Goal: Navigation & Orientation: Go to known website

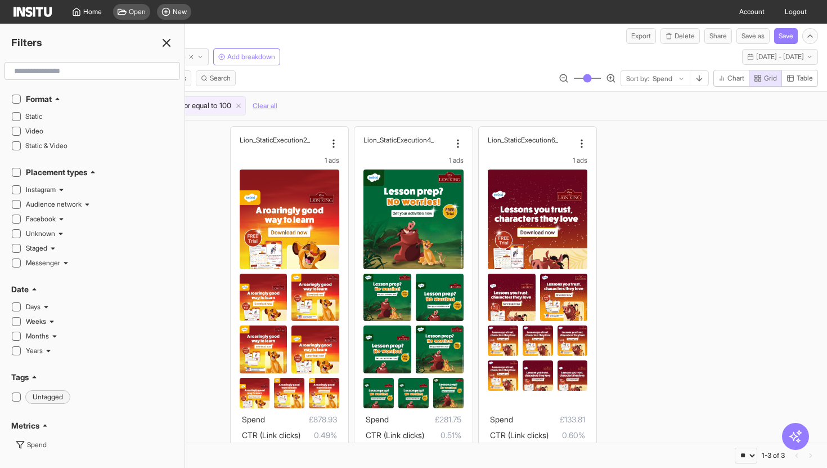
scroll to position [70, 0]
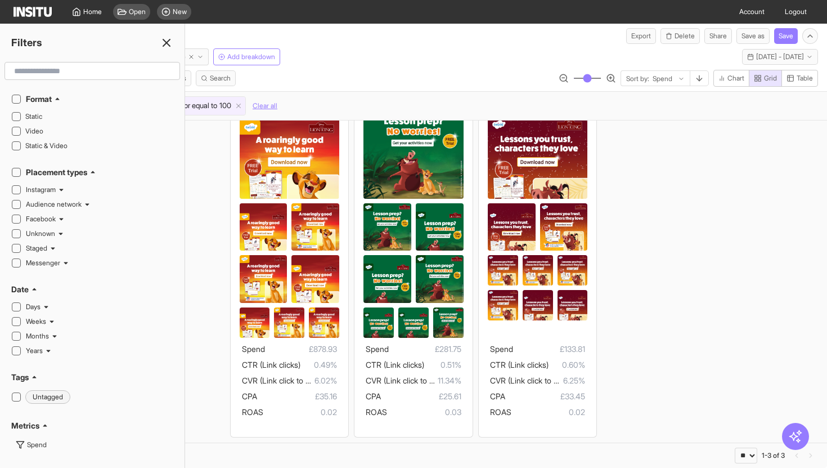
click at [167, 41] on line at bounding box center [166, 42] width 7 height 7
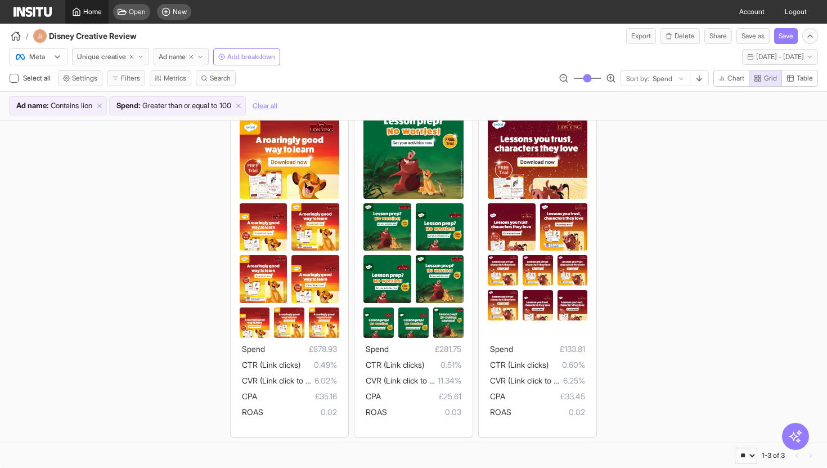
click at [93, 17] on link "Home" at bounding box center [86, 12] width 43 height 24
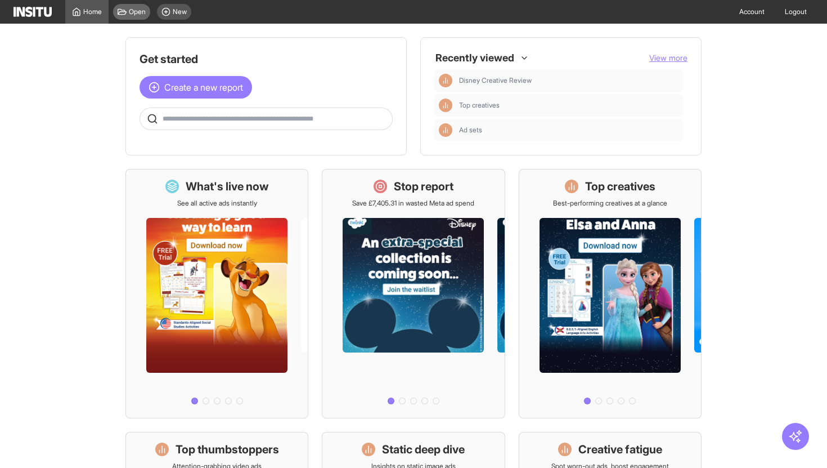
click at [129, 11] on span "Open" at bounding box center [137, 11] width 17 height 9
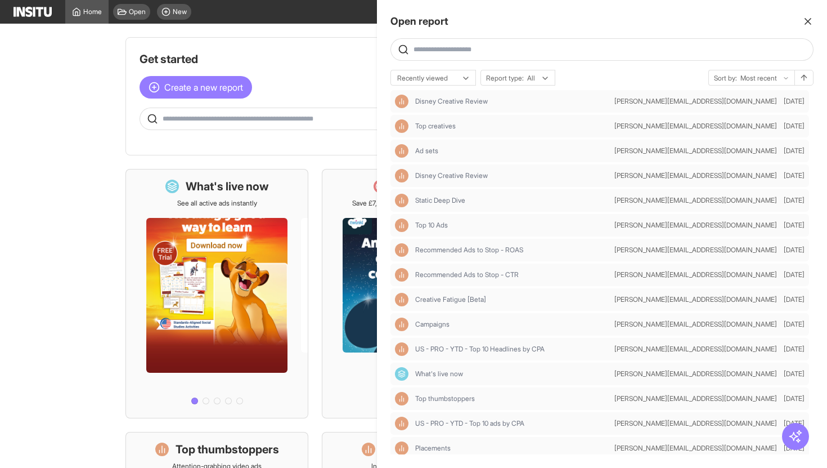
click at [432, 48] on input "text" at bounding box center [611, 49] width 395 height 9
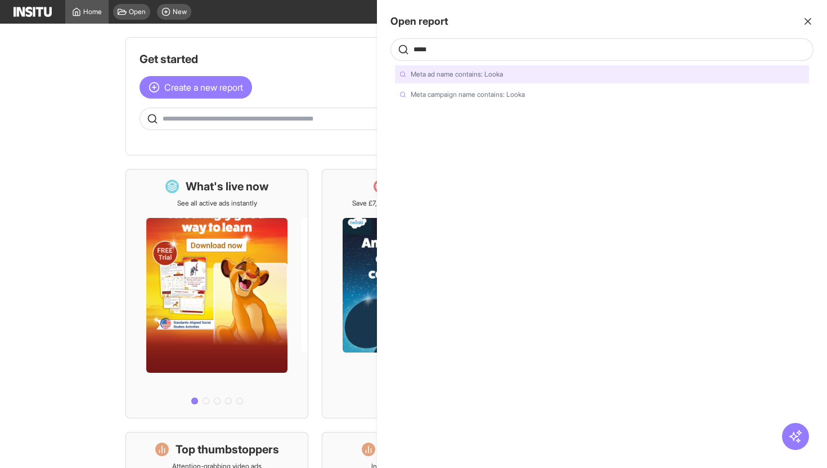
type input "*****"
click at [810, 19] on line "button" at bounding box center [808, 22] width 6 height 6
